Goal: Information Seeking & Learning: Learn about a topic

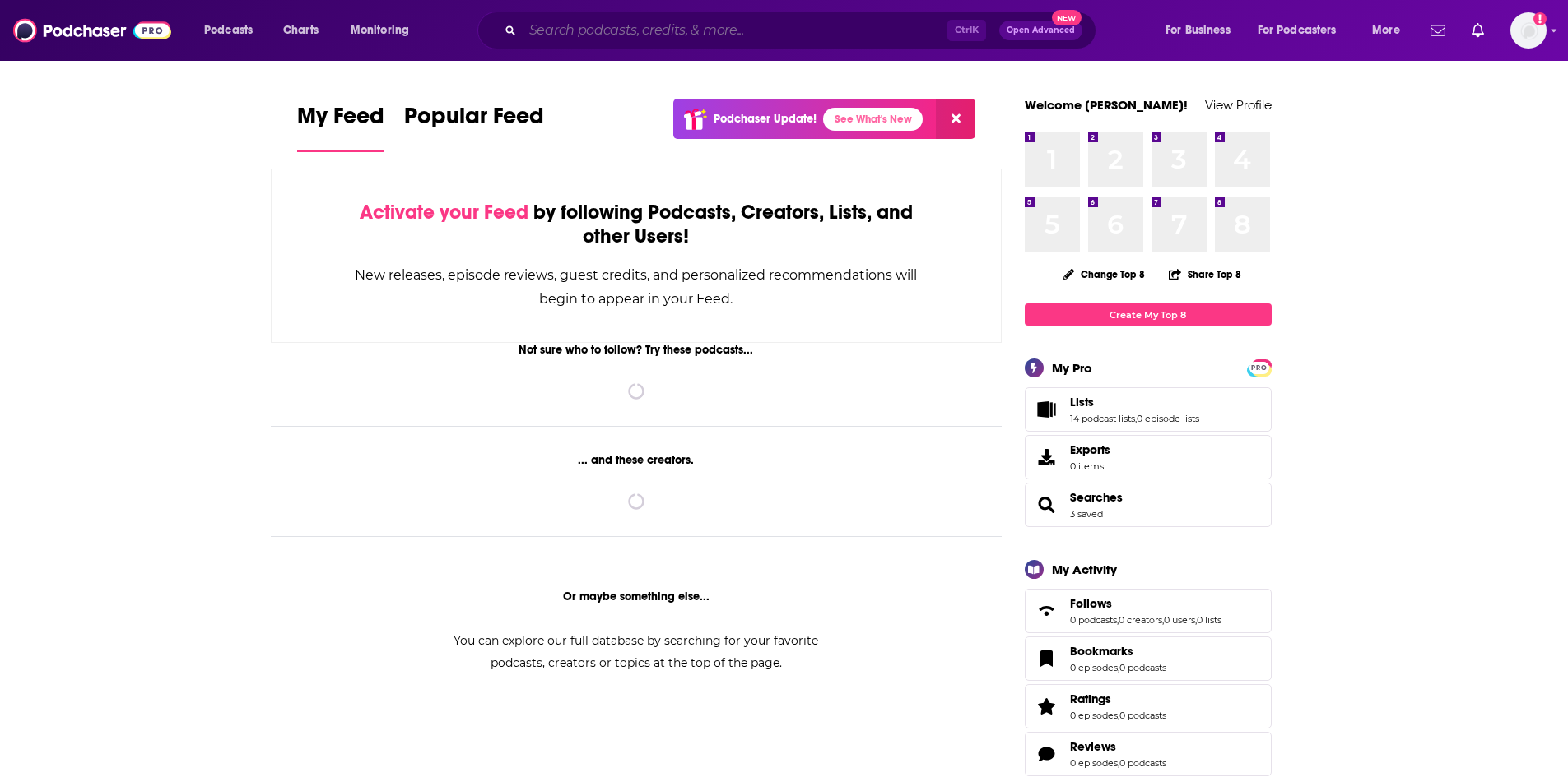
click at [609, 30] on input "Search podcasts, credits, & more..." at bounding box center [734, 31] width 425 height 26
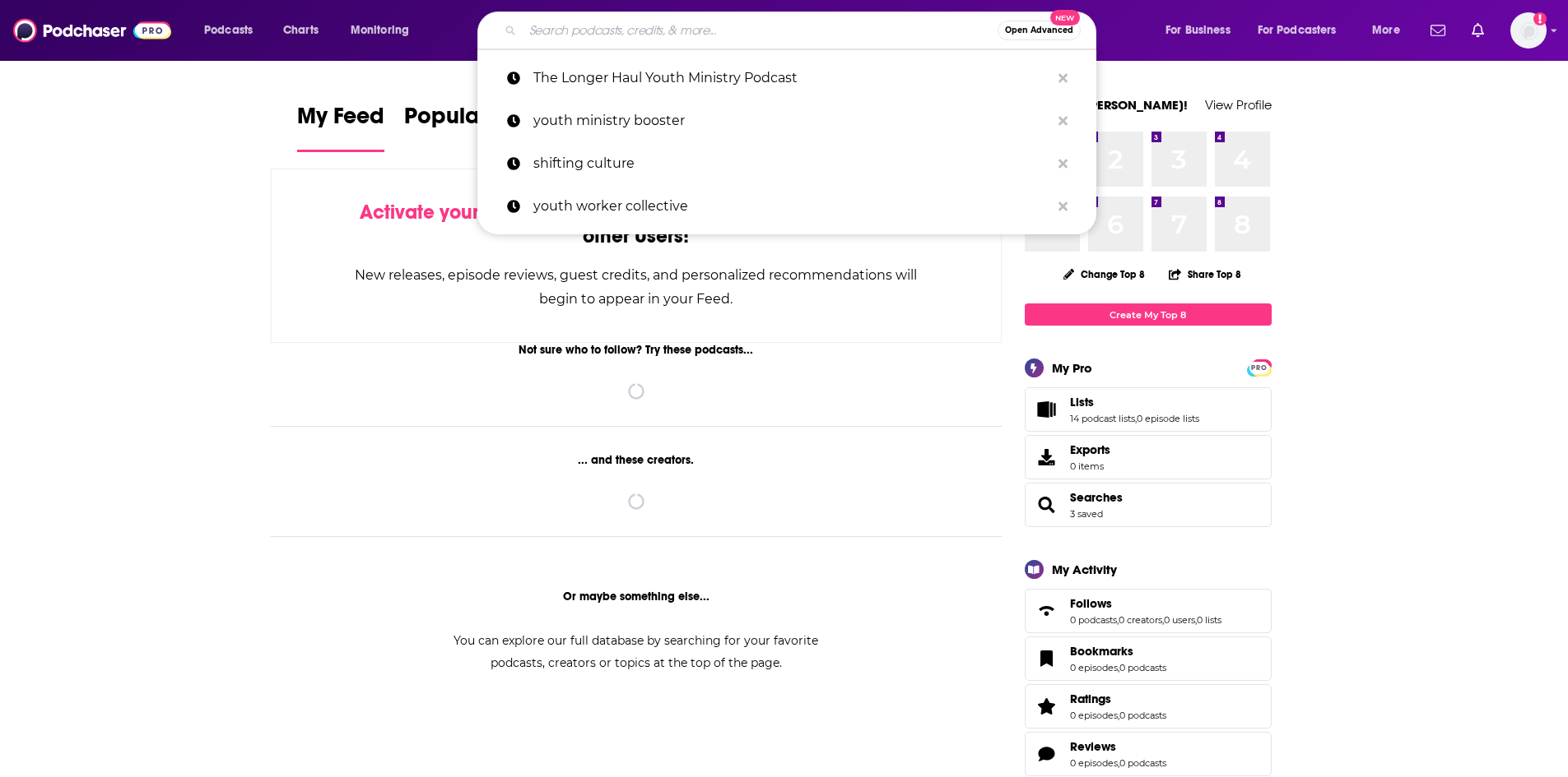
paste input "Theologically Fashioned"
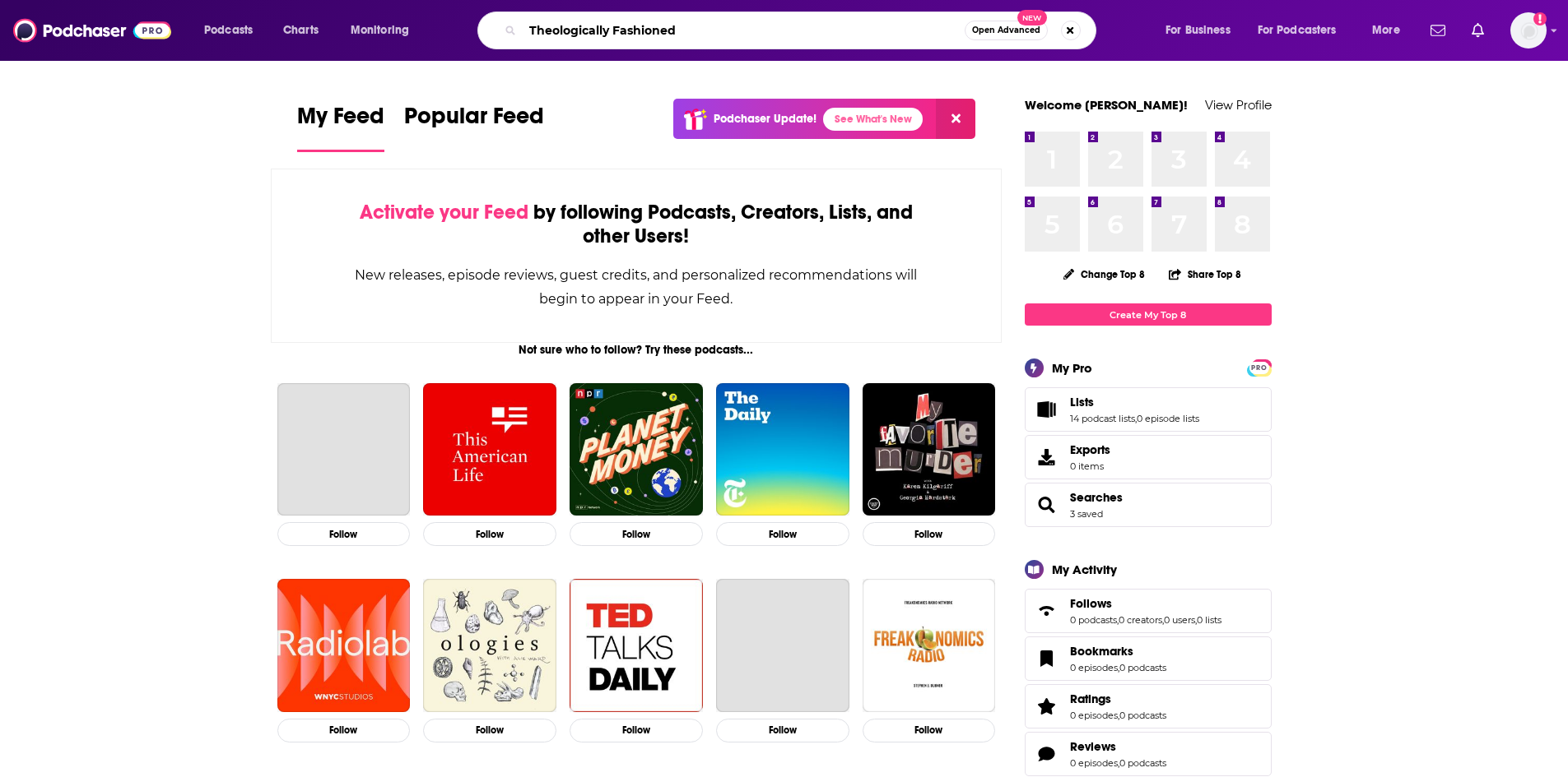
type input "Theologically Fashioned"
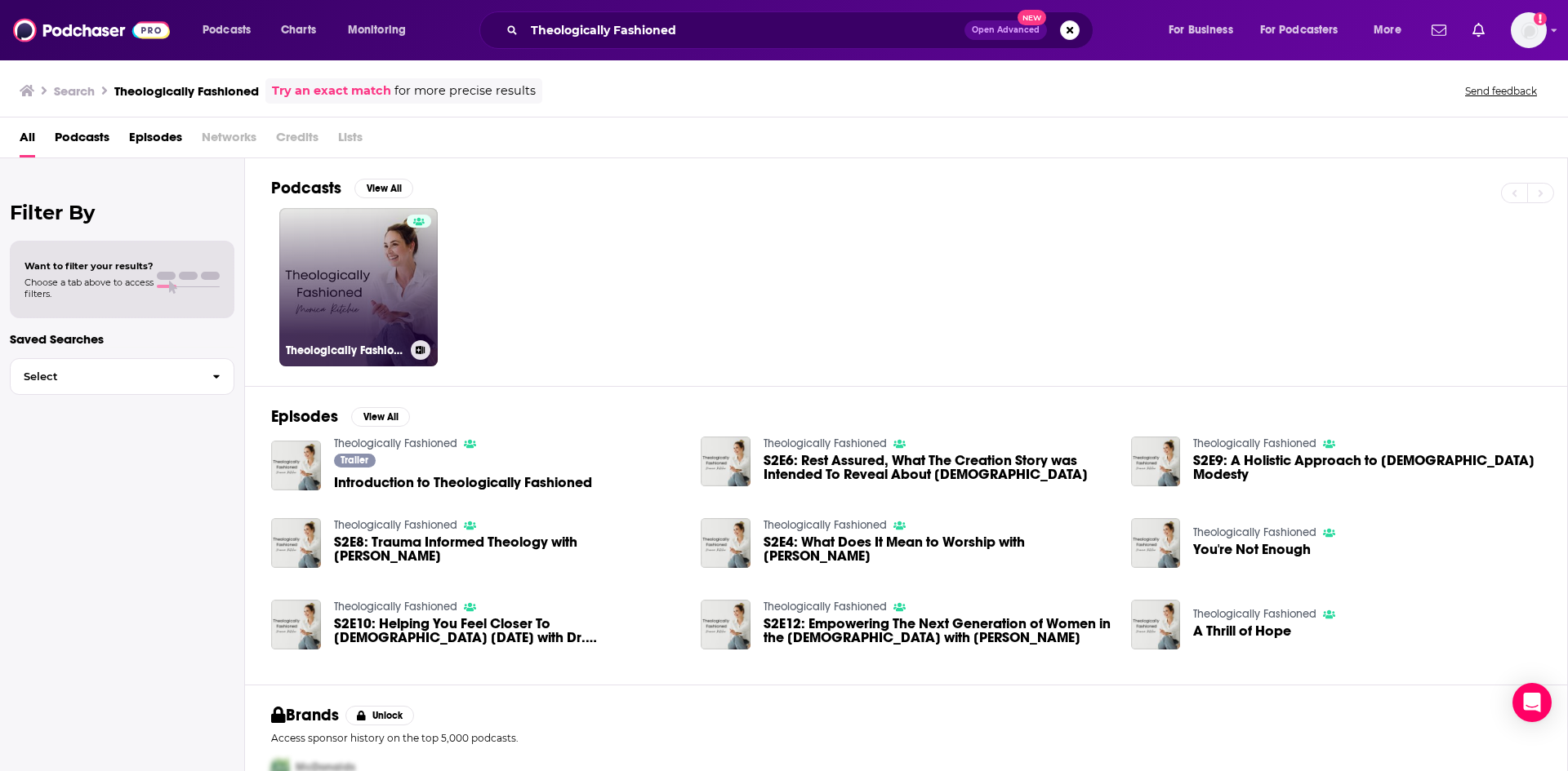
click at [338, 243] on link "Theologically Fashioned" at bounding box center [359, 288] width 159 height 159
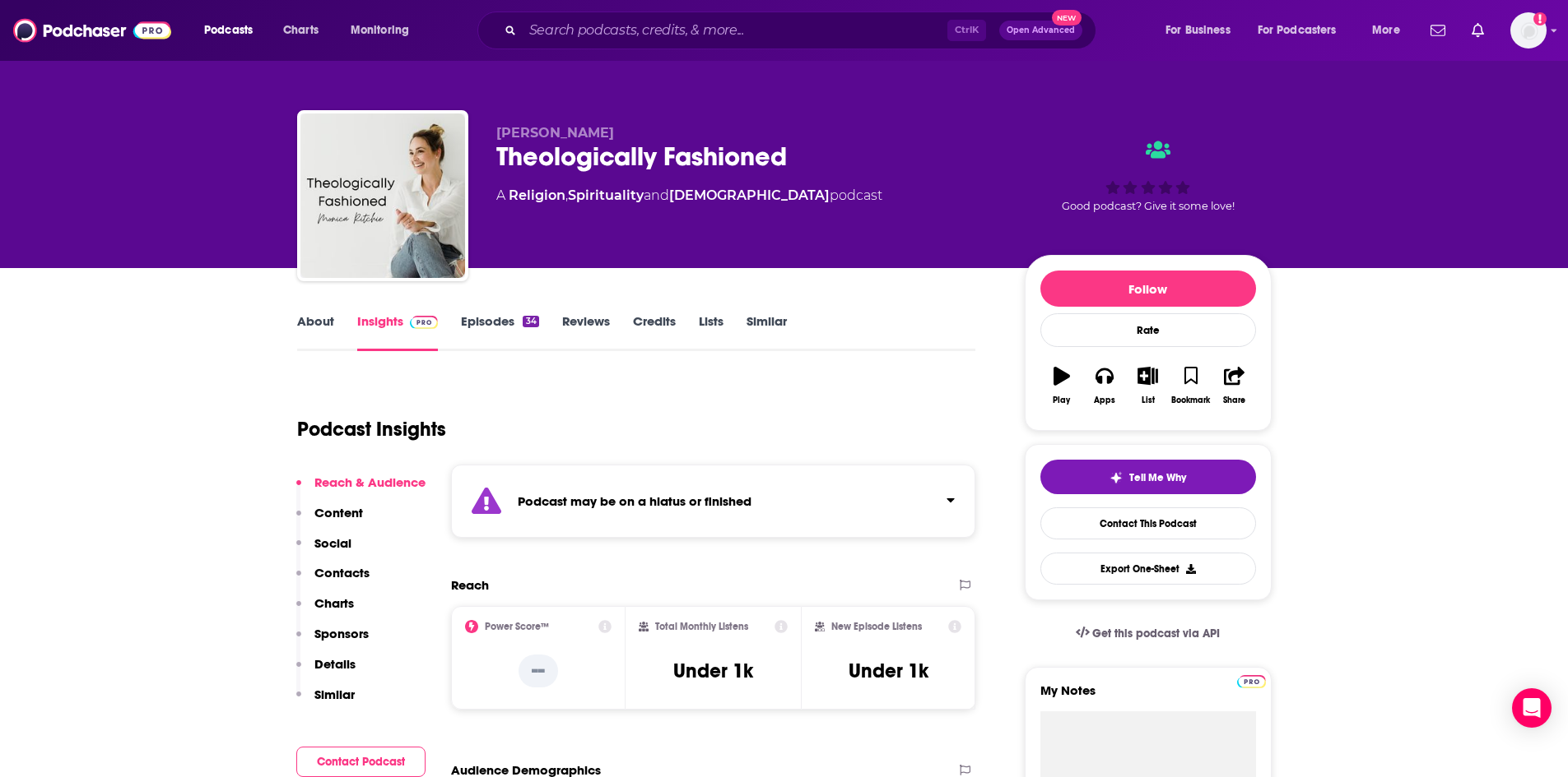
click at [320, 326] on link "About" at bounding box center [316, 332] width 37 height 38
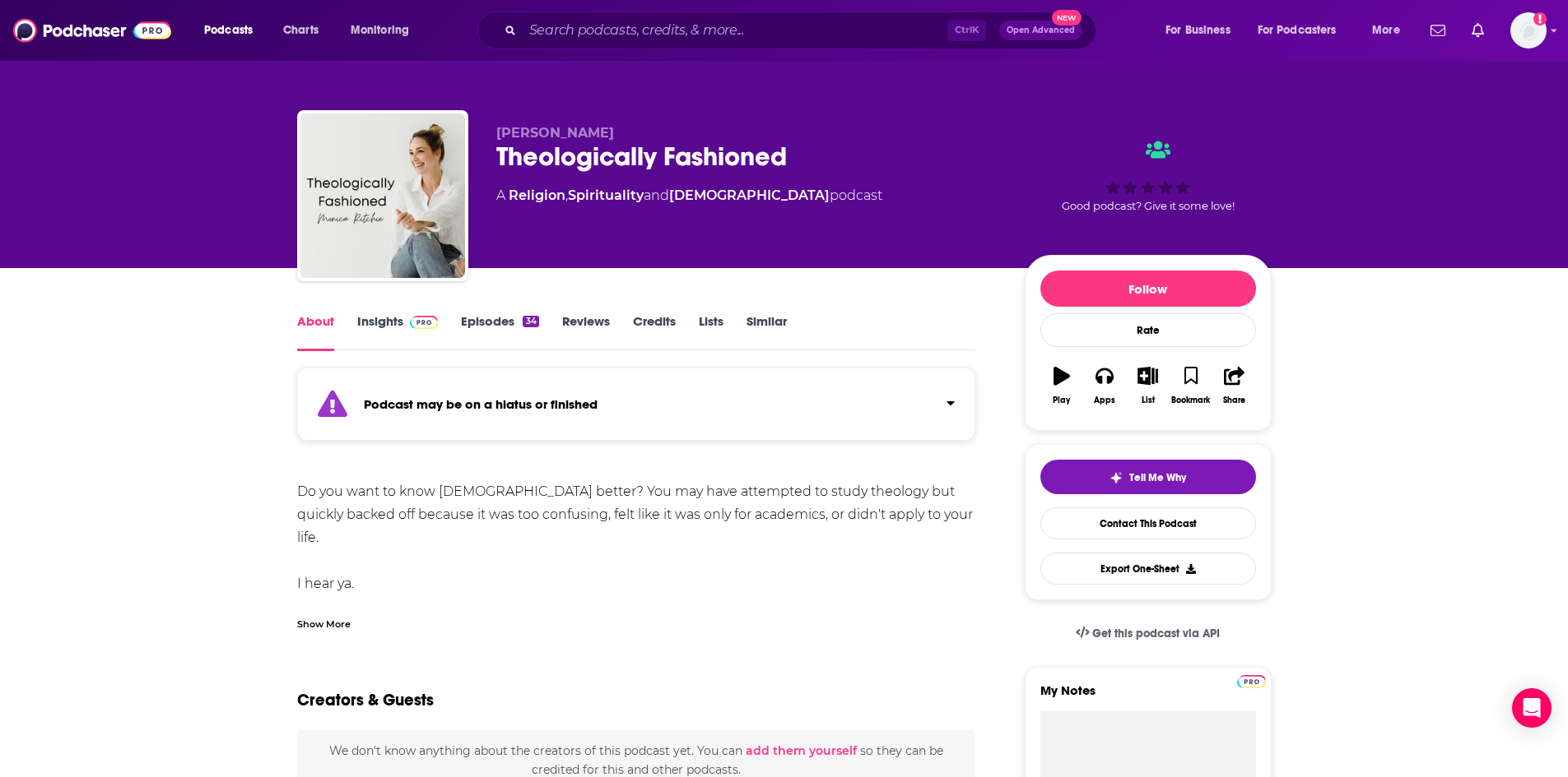
click at [339, 629] on div "Show More" at bounding box center [324, 623] width 54 height 16
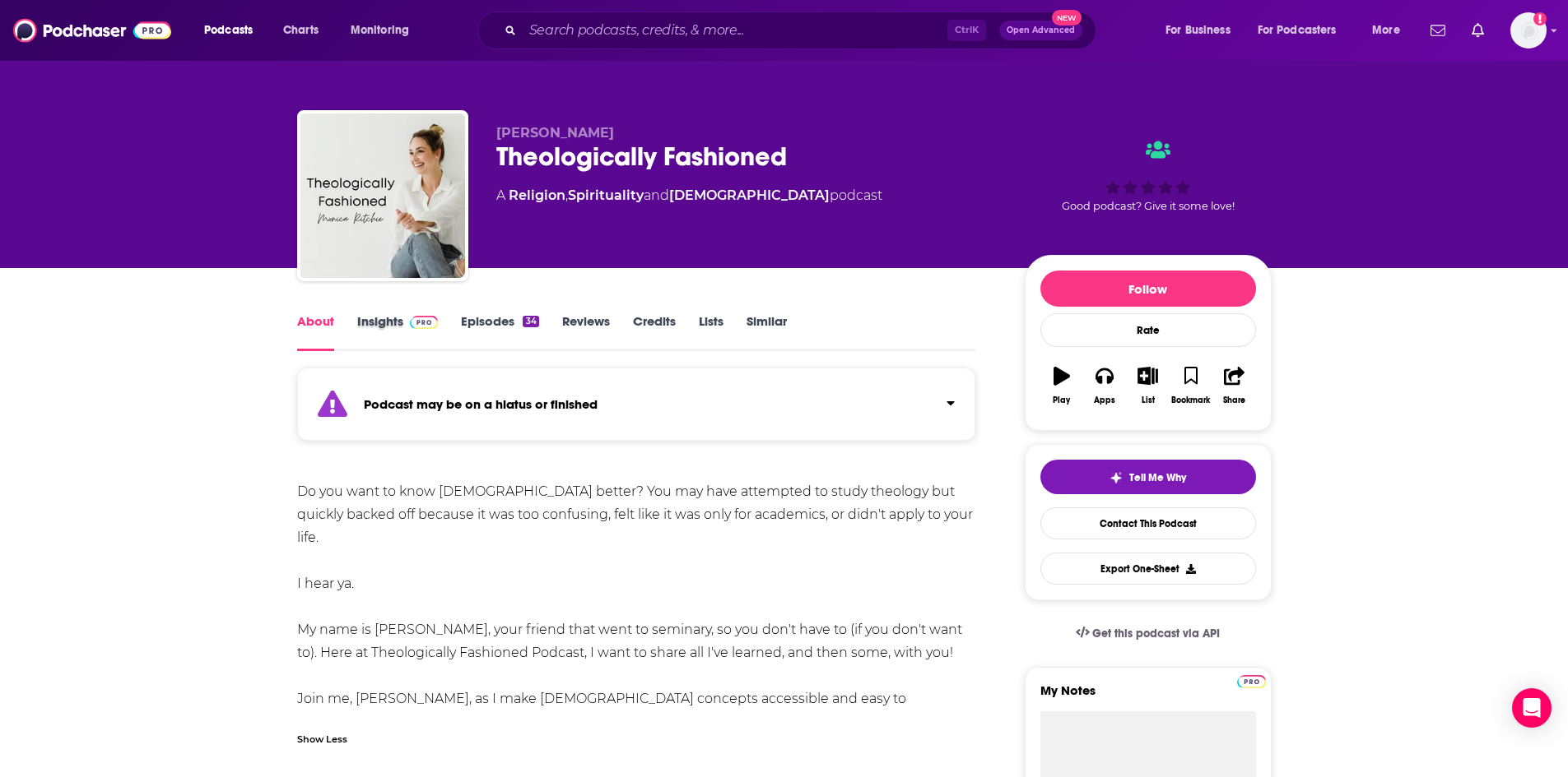
click at [439, 326] on div "Insights" at bounding box center [409, 332] width 105 height 38
click at [429, 323] on img at bounding box center [424, 322] width 29 height 13
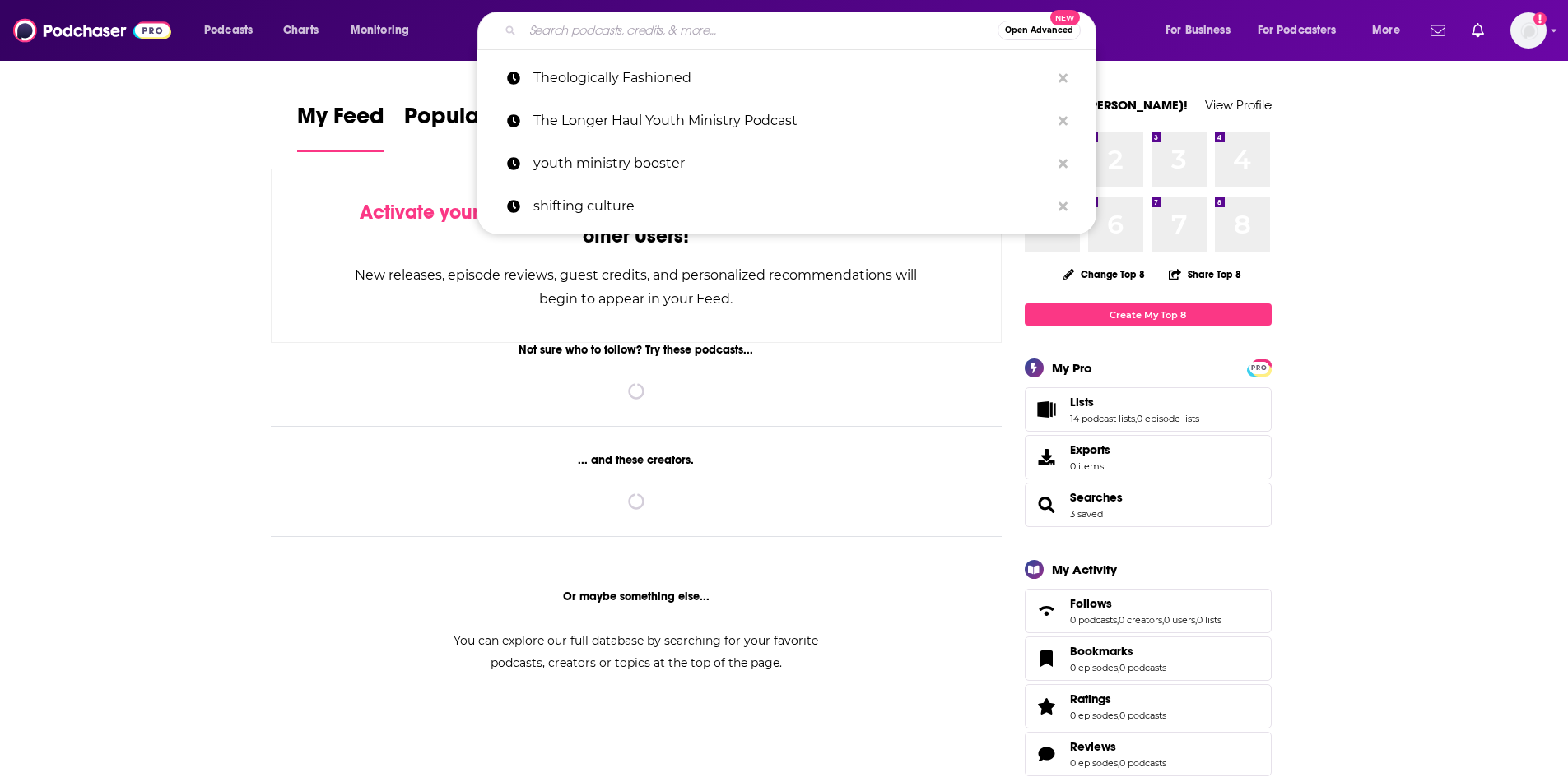
click at [654, 25] on input "Search podcasts, credits, & more..." at bounding box center [760, 31] width 475 height 26
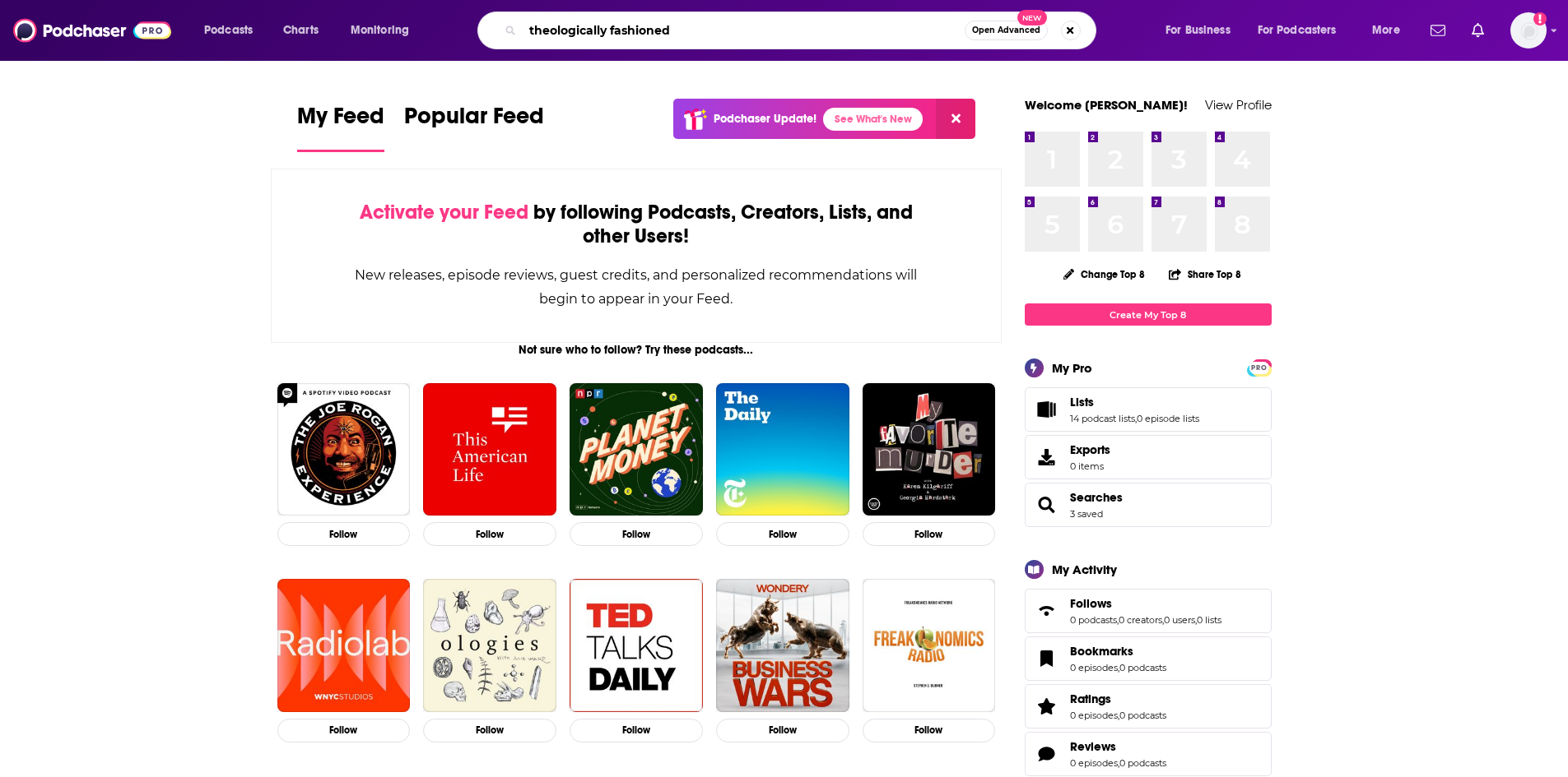
type input "theologically fashioned"
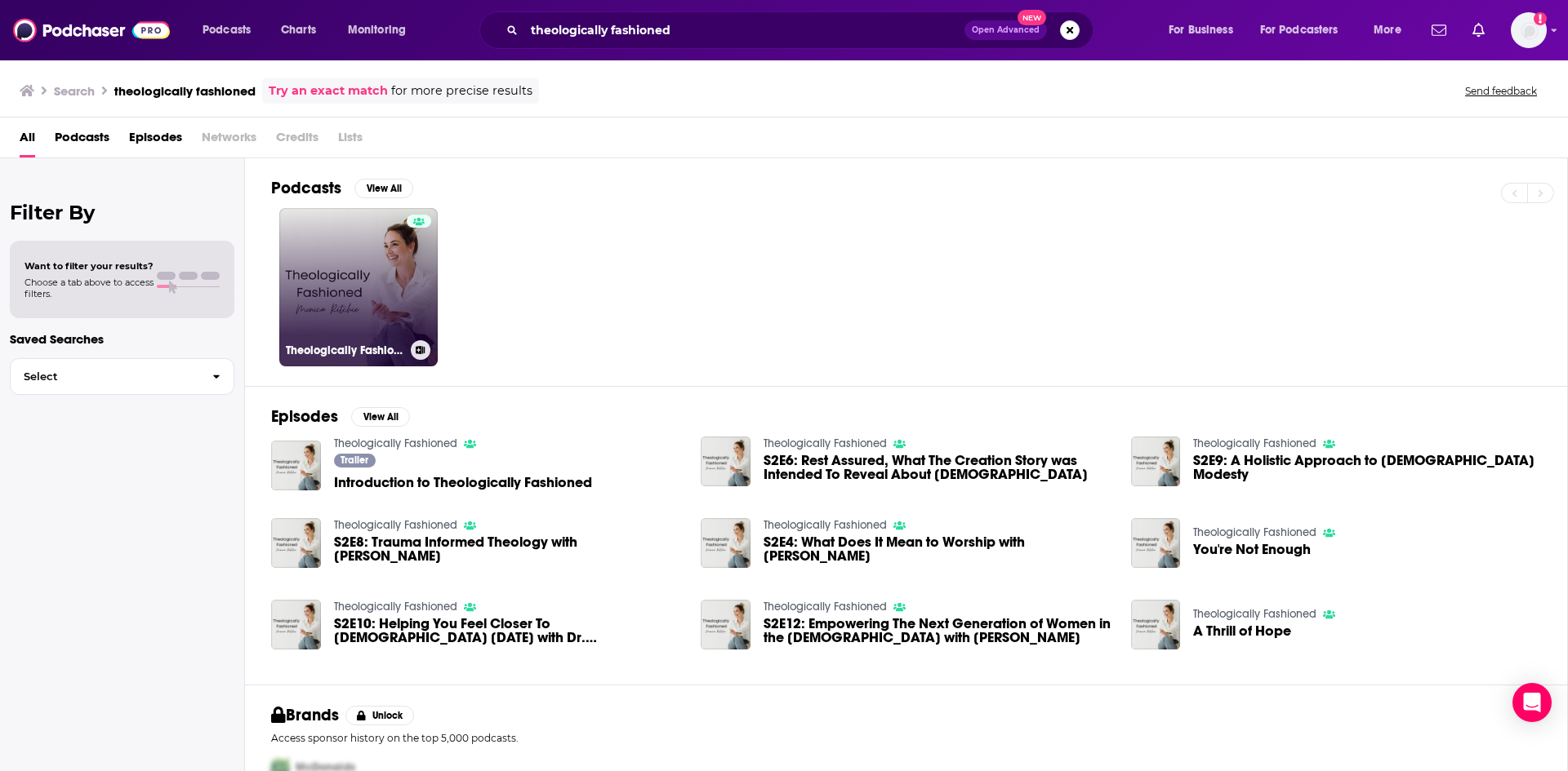
click at [347, 253] on link "Theologically Fashioned" at bounding box center [359, 288] width 159 height 159
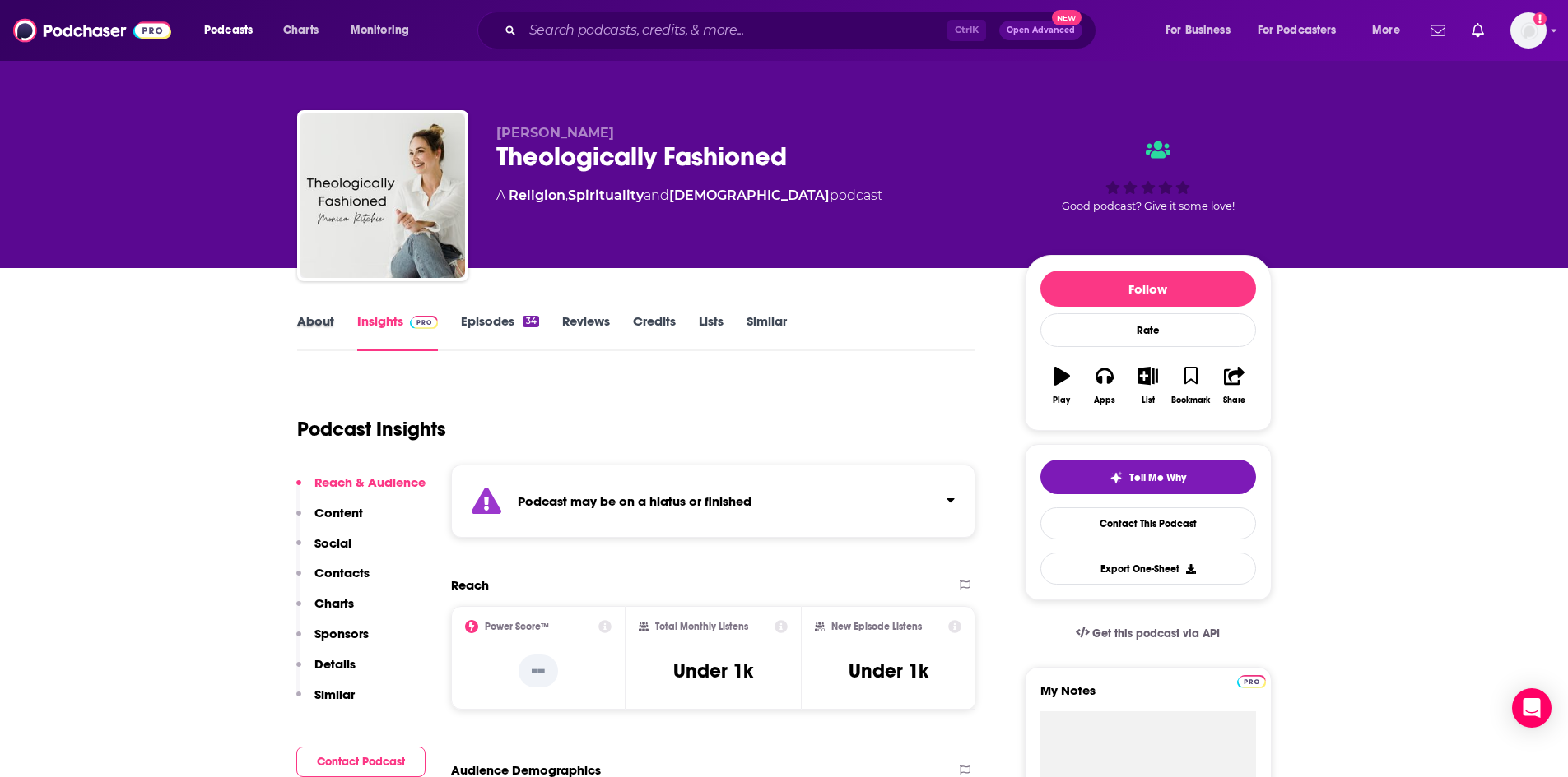
click at [337, 324] on div "About" at bounding box center [327, 332] width 60 height 38
click at [313, 327] on link "About" at bounding box center [316, 332] width 37 height 38
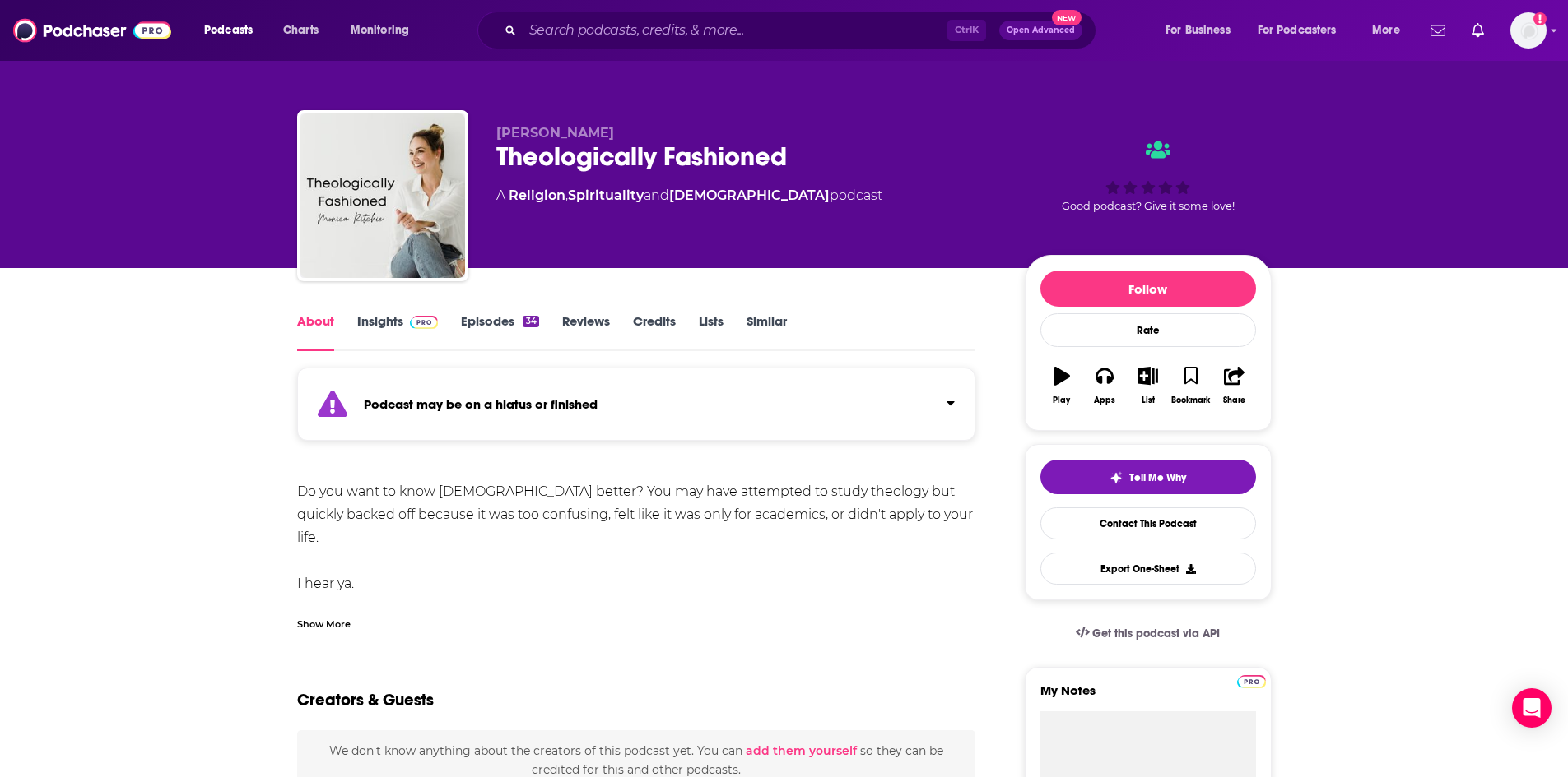
click at [338, 619] on div "Show More" at bounding box center [324, 623] width 54 height 16
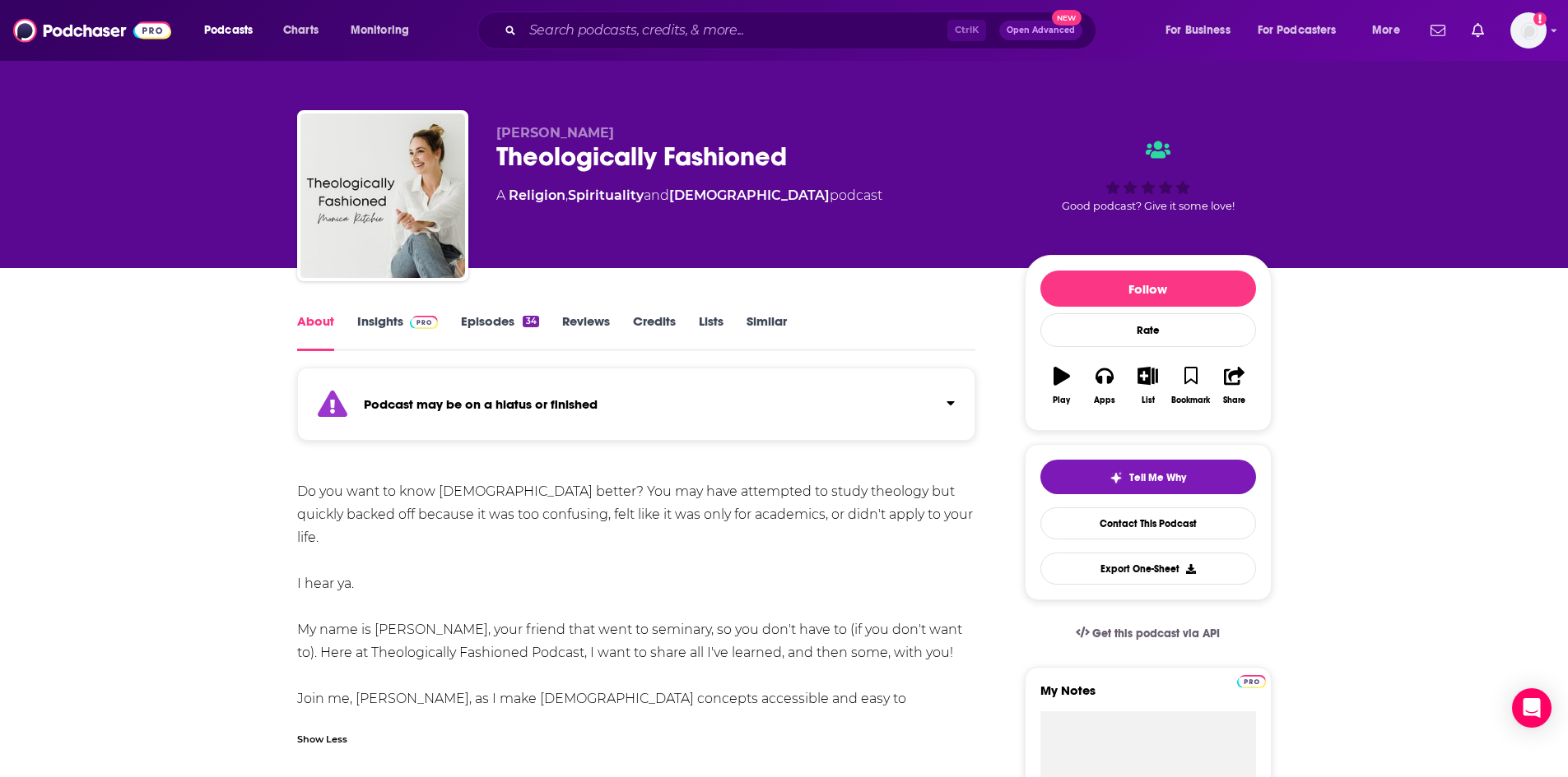
click at [376, 330] on link "Insights" at bounding box center [397, 332] width 82 height 38
